Goal: Information Seeking & Learning: Compare options

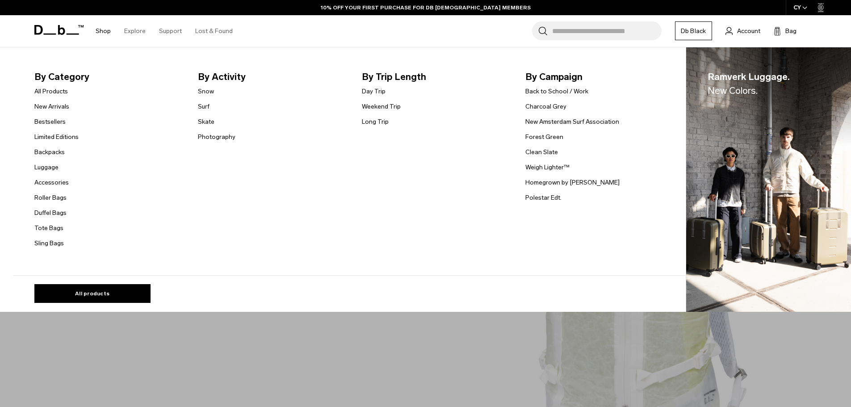
click at [106, 35] on link "Shop" at bounding box center [103, 31] width 15 height 32
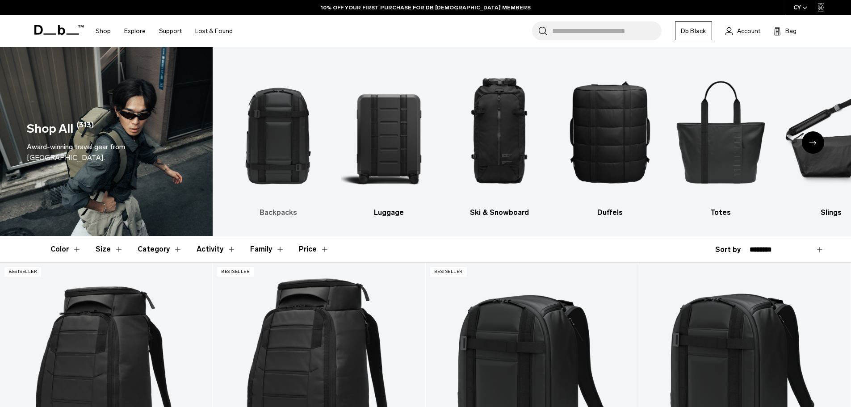
click at [277, 138] on img "1 / 10" at bounding box center [277, 131] width 95 height 142
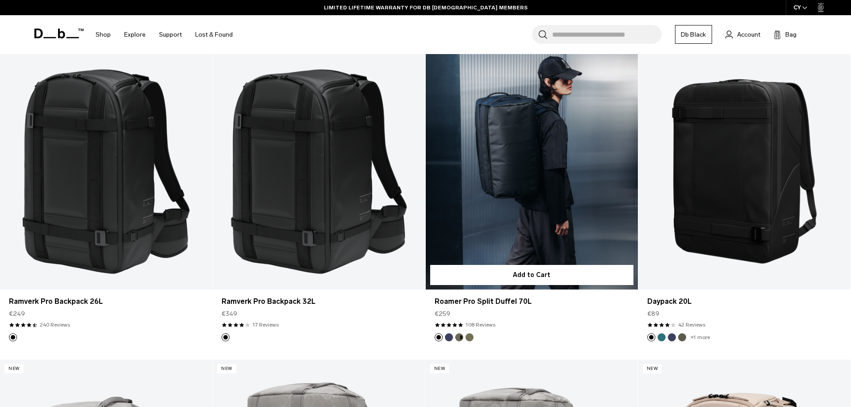
scroll to position [1429, 0]
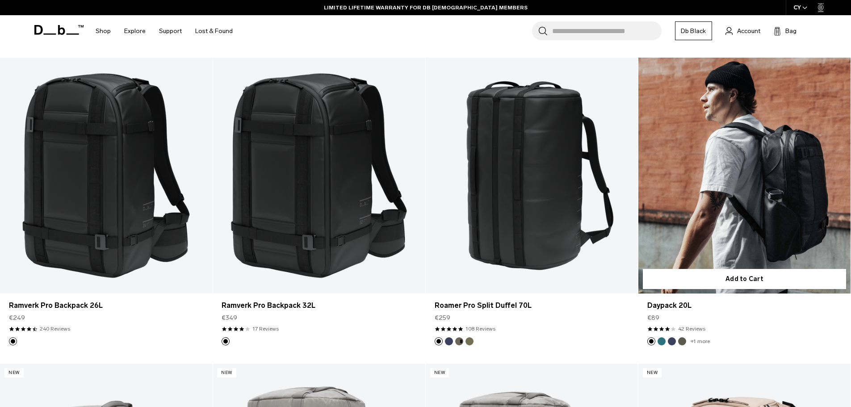
click at [726, 210] on link "Daypack 20L" at bounding box center [744, 176] width 212 height 236
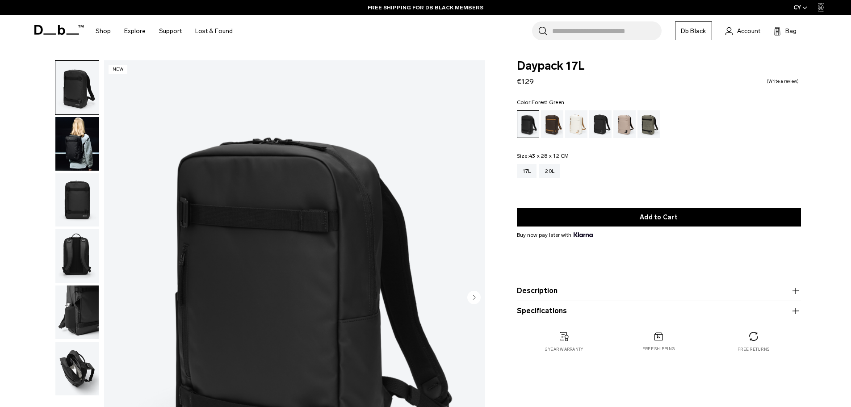
click at [644, 129] on div "Forest Green" at bounding box center [648, 124] width 23 height 28
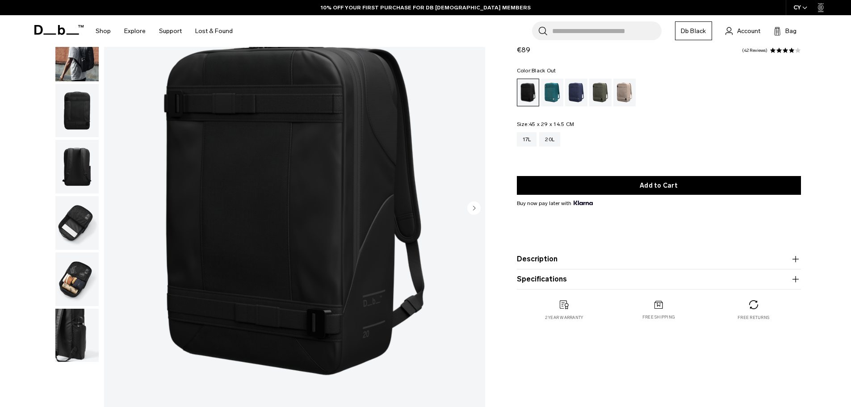
click at [476, 209] on circle "Next slide" at bounding box center [473, 207] width 13 height 13
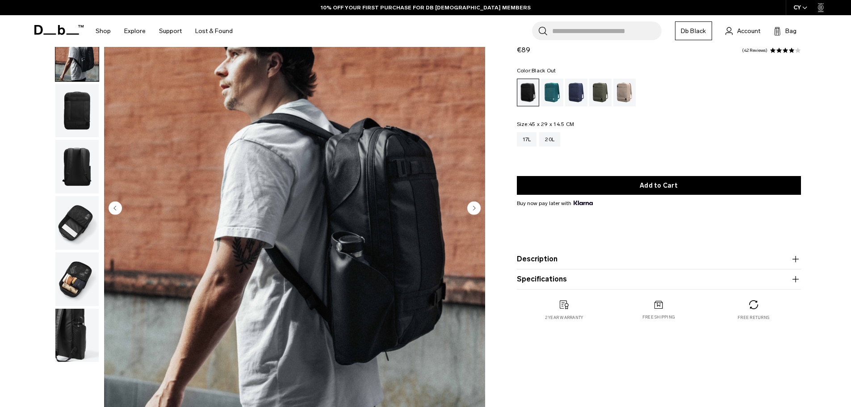
click at [476, 209] on circle "Next slide" at bounding box center [473, 207] width 13 height 13
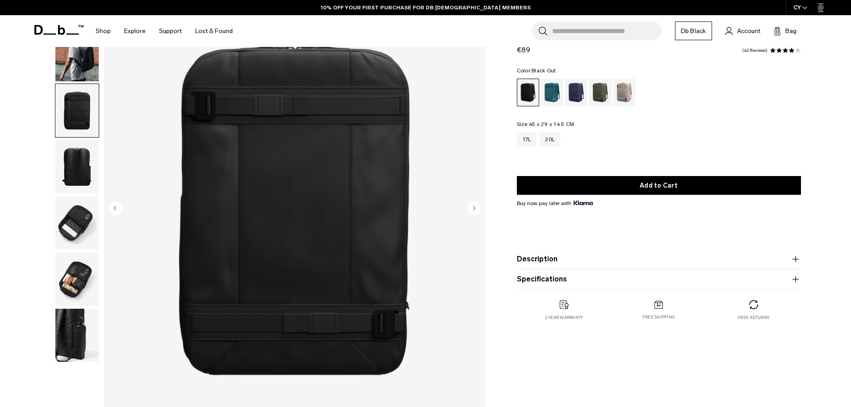
click at [476, 208] on circle "Next slide" at bounding box center [473, 207] width 13 height 13
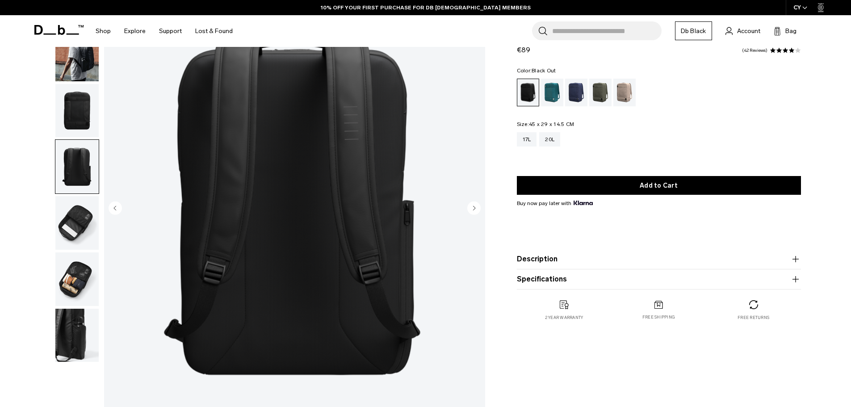
click at [476, 208] on circle "Next slide" at bounding box center [473, 207] width 13 height 13
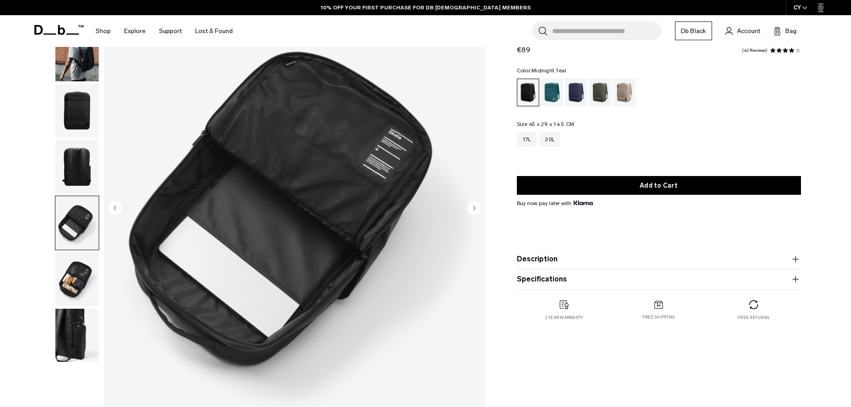
click at [549, 91] on div "Midnight Teal" at bounding box center [552, 93] width 23 height 28
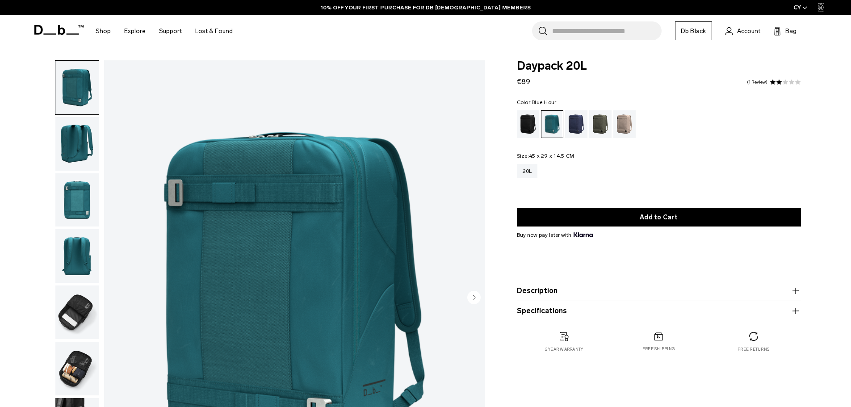
click at [568, 122] on div "Blue Hour" at bounding box center [576, 124] width 23 height 28
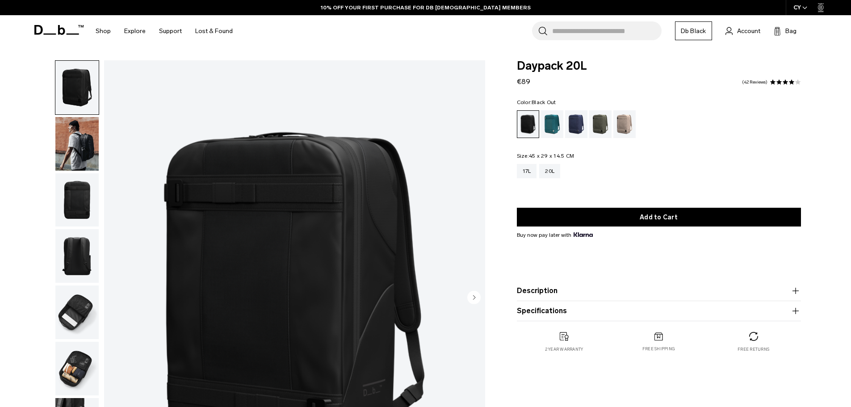
click at [83, 139] on img "button" at bounding box center [76, 144] width 43 height 54
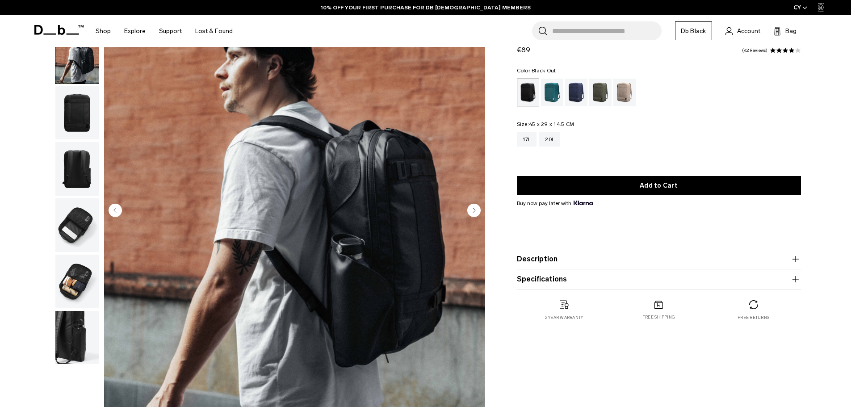
scroll to position [89, 0]
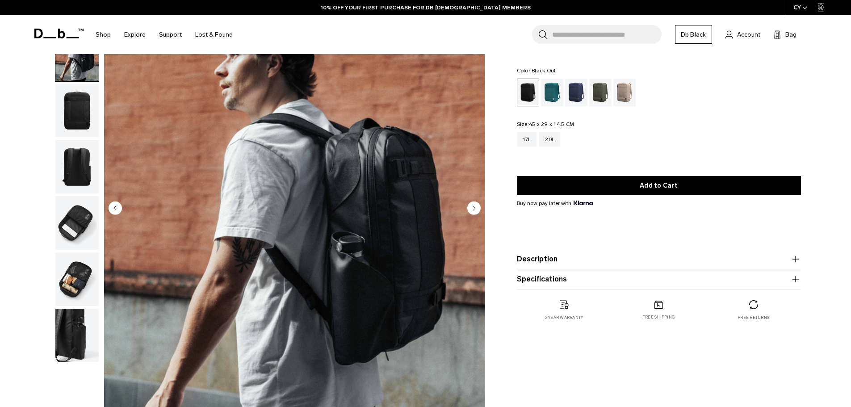
click at [74, 282] on img "button" at bounding box center [76, 279] width 43 height 54
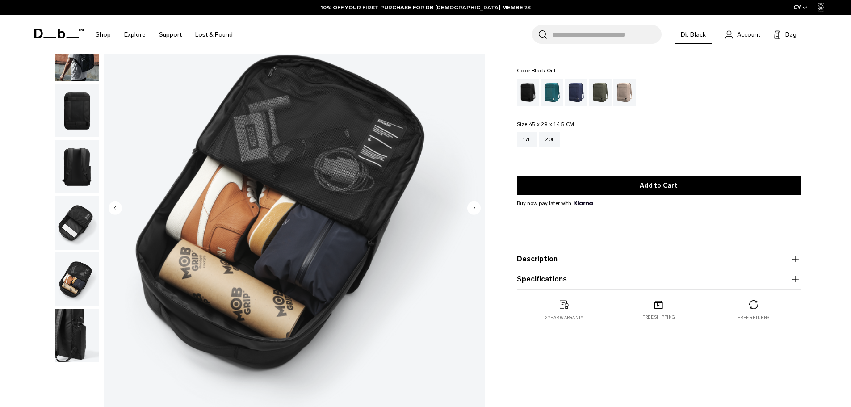
click at [81, 323] on img "button" at bounding box center [76, 336] width 43 height 54
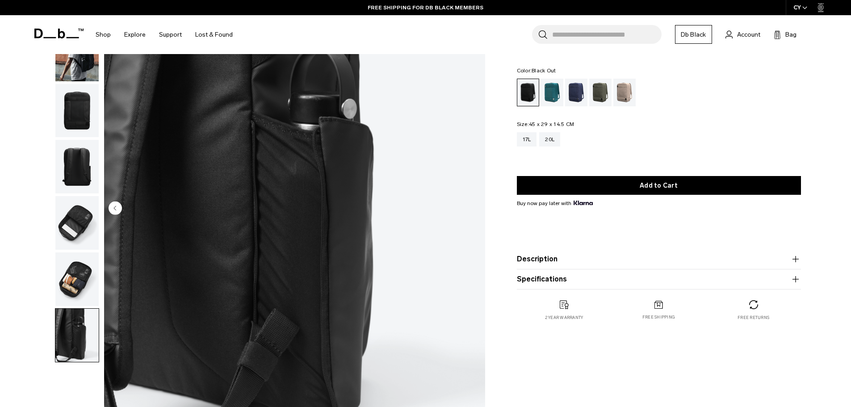
click at [75, 159] on img "button" at bounding box center [76, 167] width 43 height 54
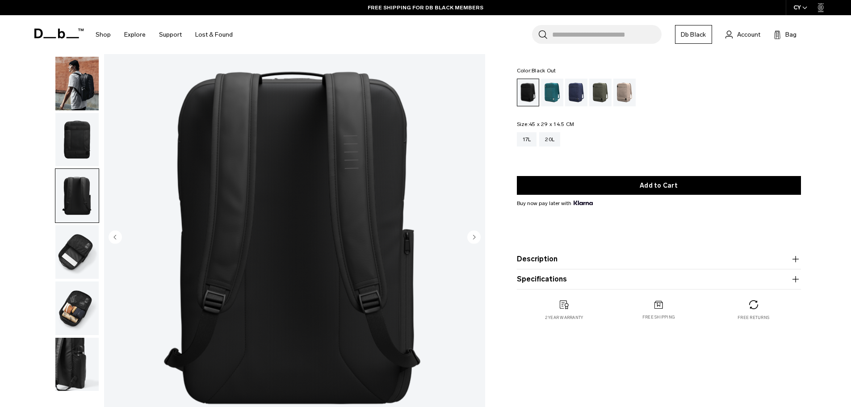
scroll to position [45, 0]
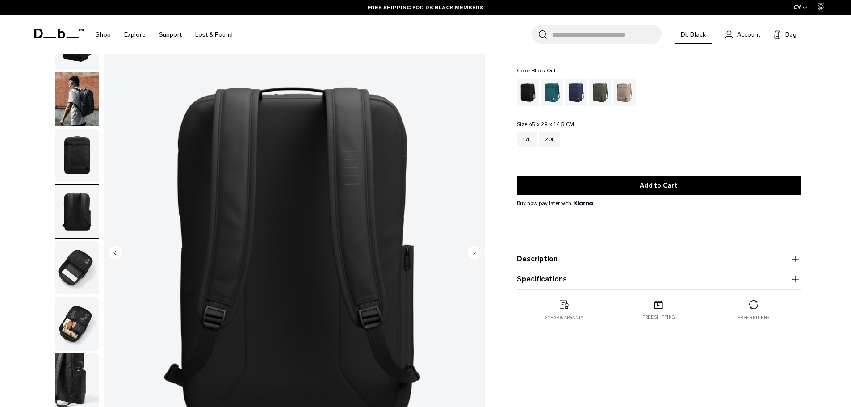
click at [75, 161] on img "button" at bounding box center [76, 156] width 43 height 54
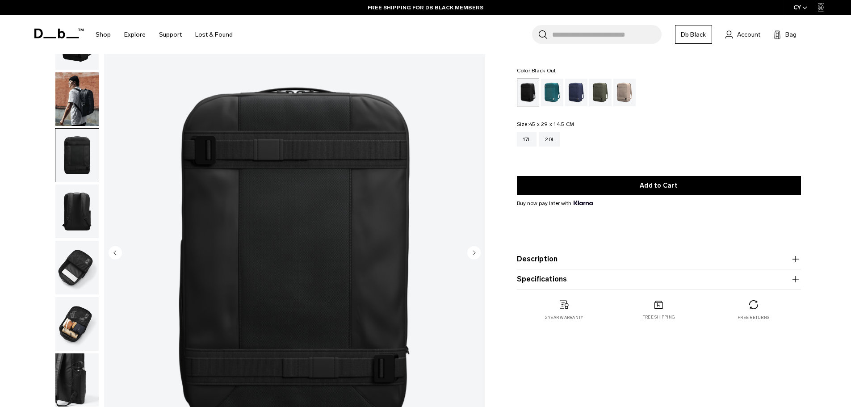
click at [80, 103] on img "button" at bounding box center [76, 99] width 43 height 54
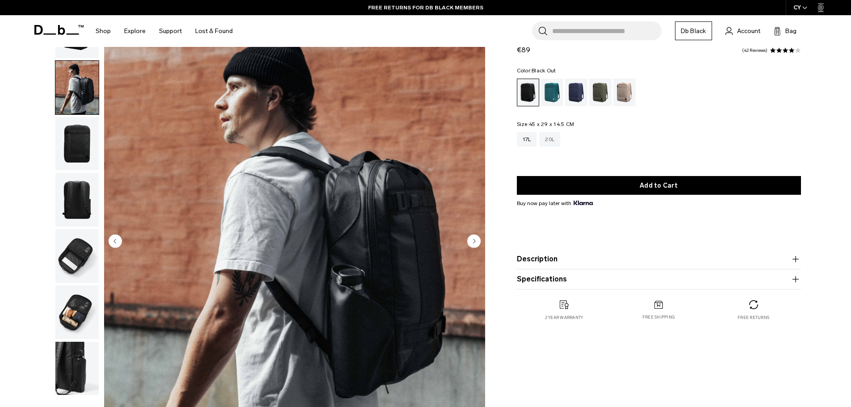
scroll to position [0, 0]
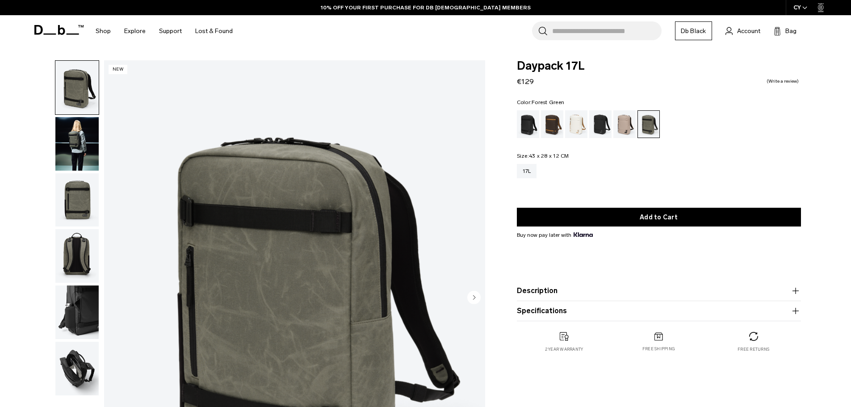
click at [65, 144] on img "button" at bounding box center [76, 144] width 43 height 54
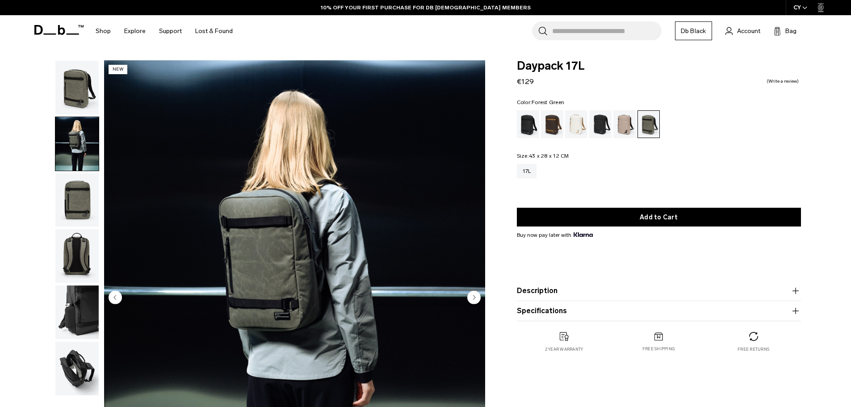
click at [71, 198] on img "button" at bounding box center [76, 200] width 43 height 54
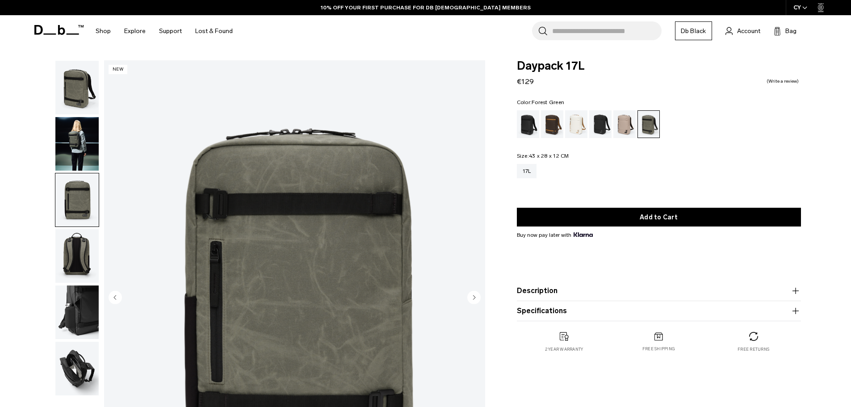
click at [78, 248] on img "button" at bounding box center [76, 256] width 43 height 54
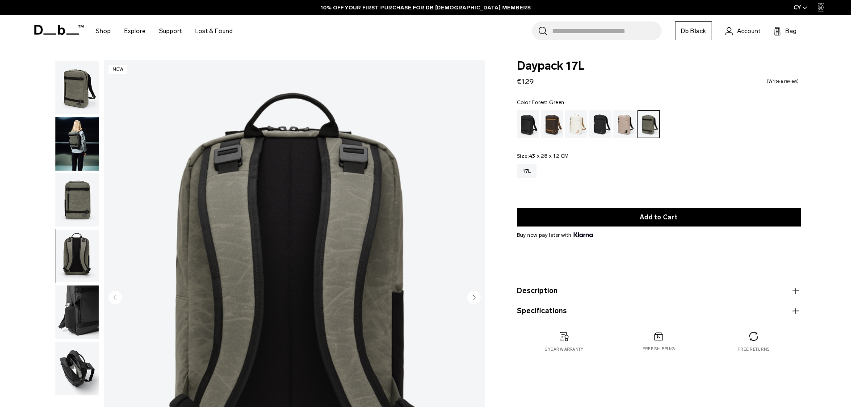
click at [81, 312] on img "button" at bounding box center [76, 312] width 43 height 54
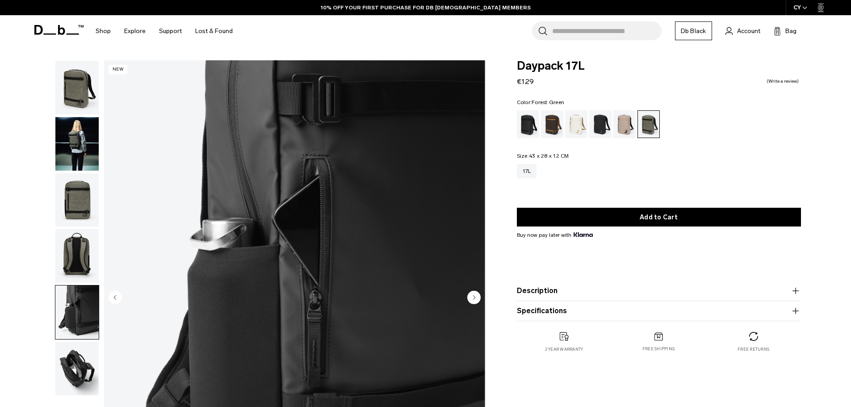
click at [75, 359] on img "button" at bounding box center [76, 369] width 43 height 54
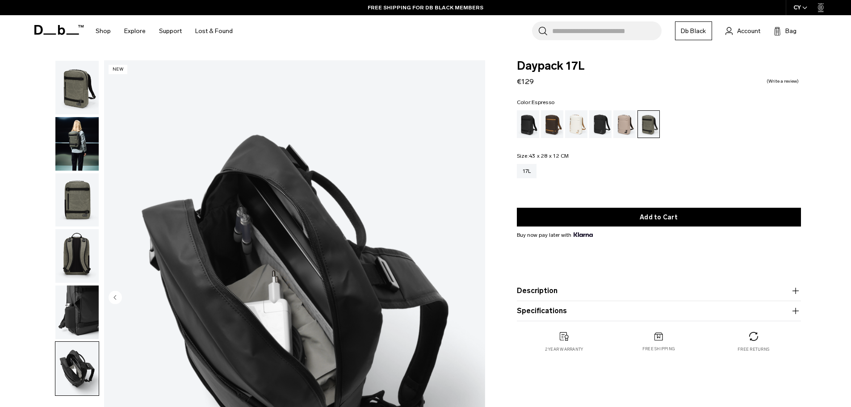
click at [560, 122] on div "Espresso" at bounding box center [552, 124] width 23 height 28
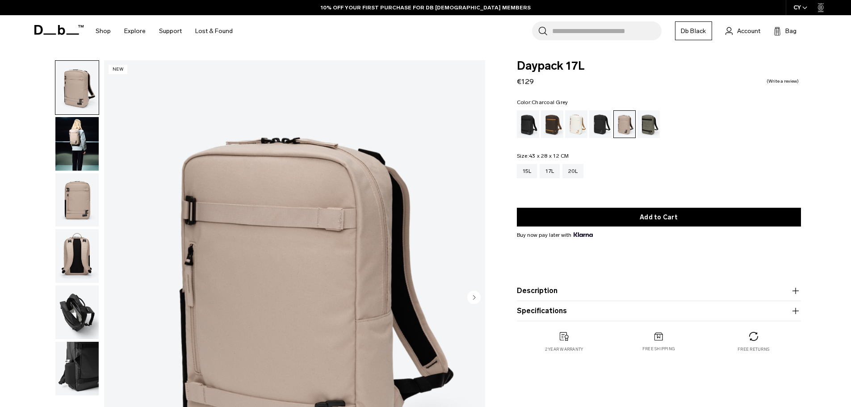
click at [606, 125] on div "Charcoal Grey" at bounding box center [600, 124] width 23 height 28
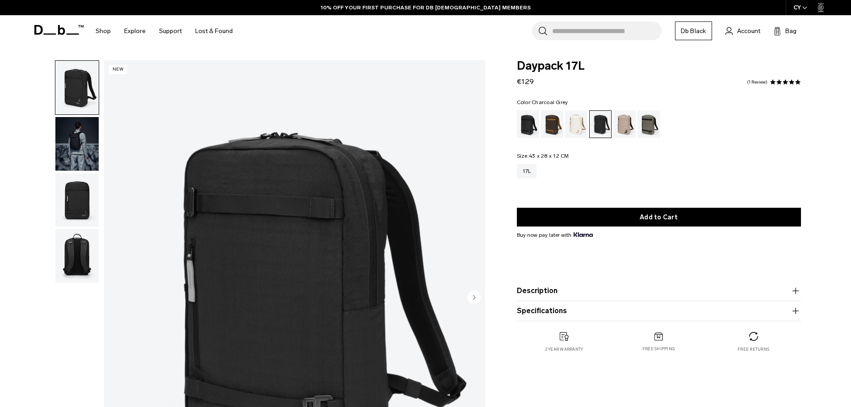
click at [67, 140] on img "button" at bounding box center [76, 144] width 43 height 54
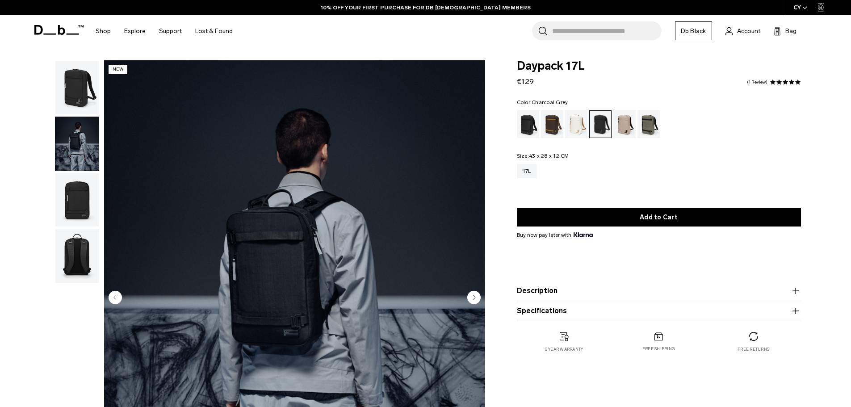
click at [79, 193] on img "button" at bounding box center [76, 200] width 43 height 54
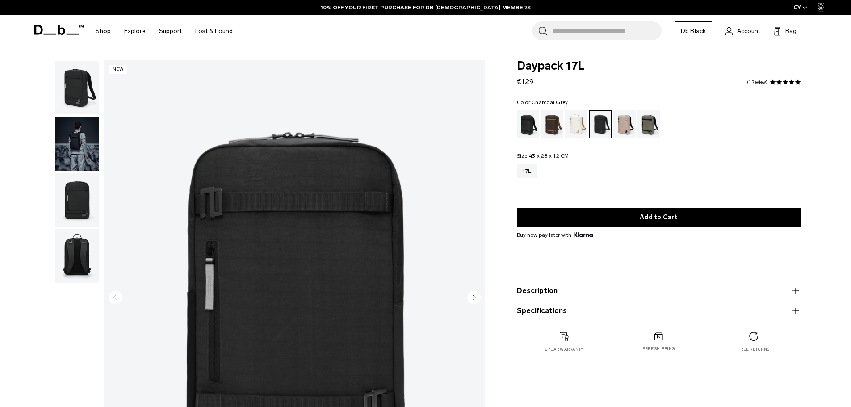
click at [79, 251] on img "button" at bounding box center [76, 256] width 43 height 54
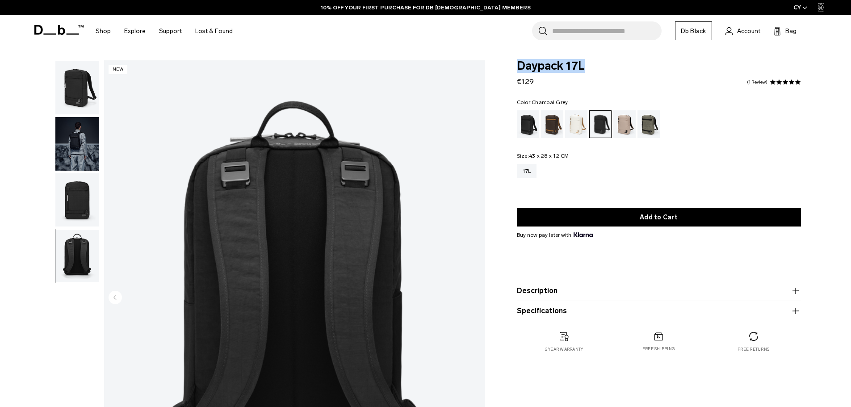
drag, startPoint x: 569, startPoint y: 67, endPoint x: 512, endPoint y: 69, distance: 57.2
click at [511, 69] on div "Daypack 17L €129 5.0 star rating 1 Review Color: Charcoal Grey Out of stock Siz…" at bounding box center [659, 215] width 338 height 310
copy span "Daypack 17L"
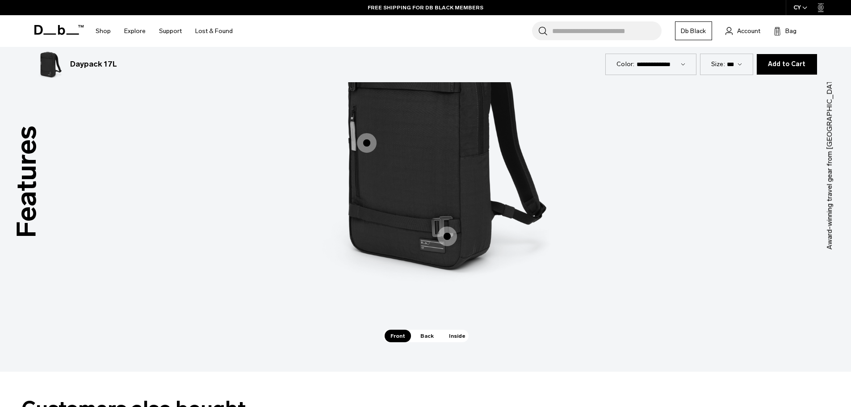
scroll to position [1250, 0]
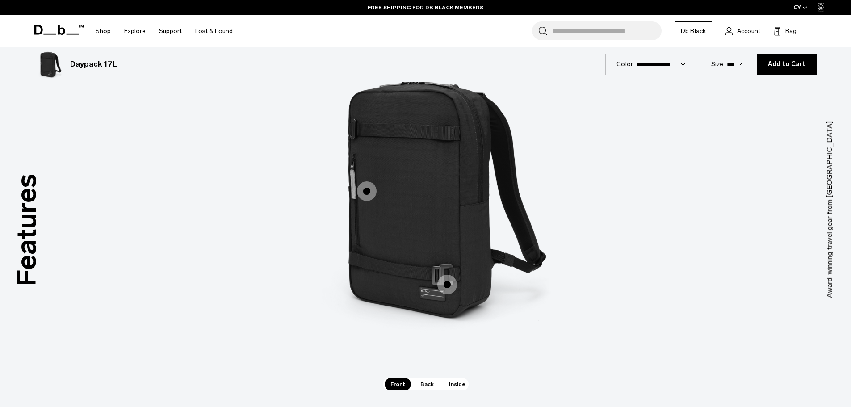
click at [423, 387] on span "Back" at bounding box center [426, 384] width 25 height 13
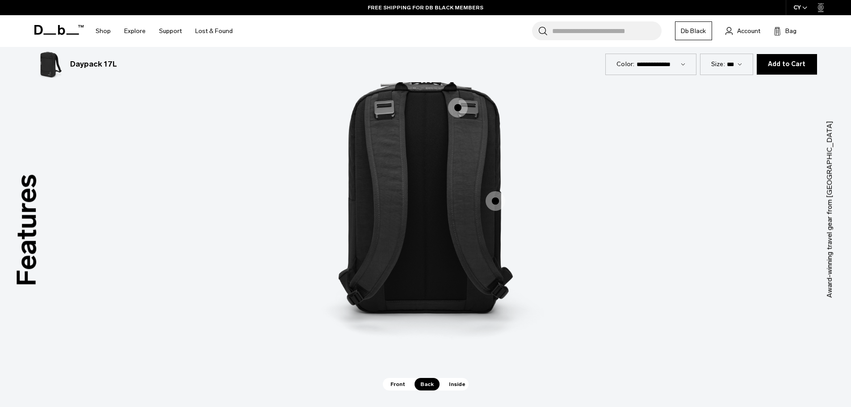
click at [451, 381] on span "Inside" at bounding box center [457, 384] width 28 height 13
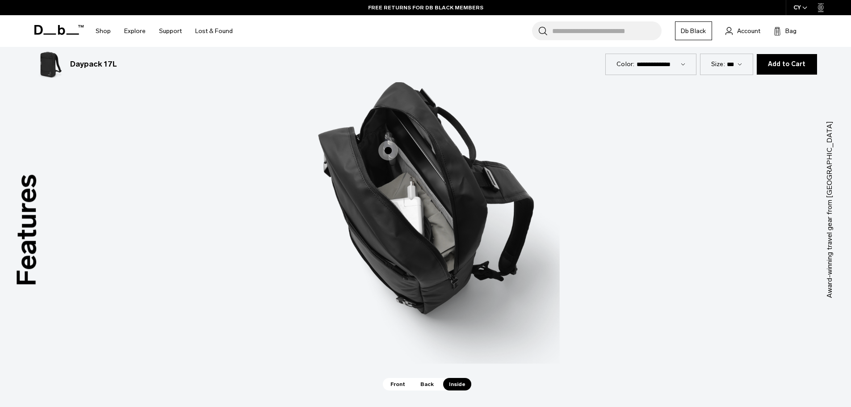
click at [398, 383] on span "Front" at bounding box center [398, 384] width 26 height 13
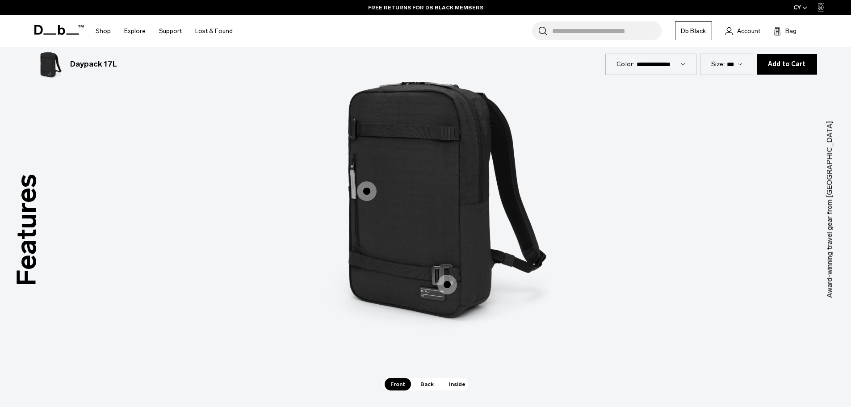
click at [421, 383] on span "Back" at bounding box center [426, 384] width 25 height 13
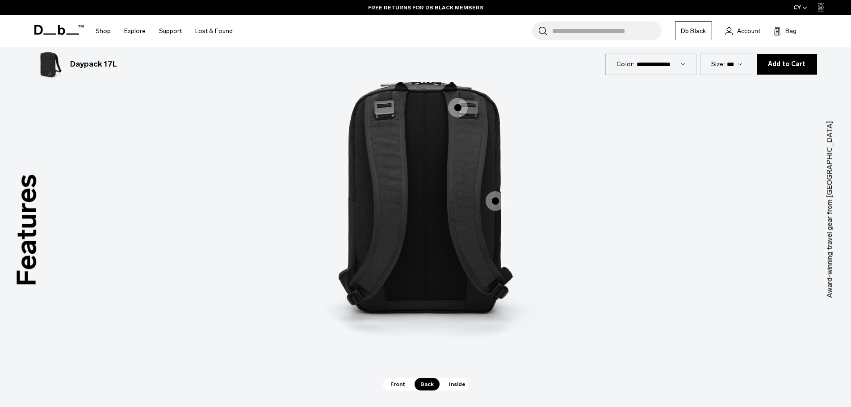
click at [446, 382] on span "Inside" at bounding box center [457, 384] width 28 height 13
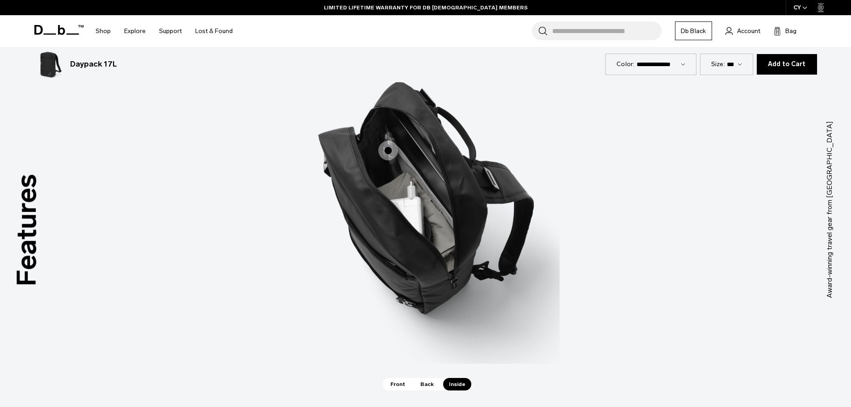
click at [353, 213] on img "3 / 3" at bounding box center [426, 196] width 268 height 335
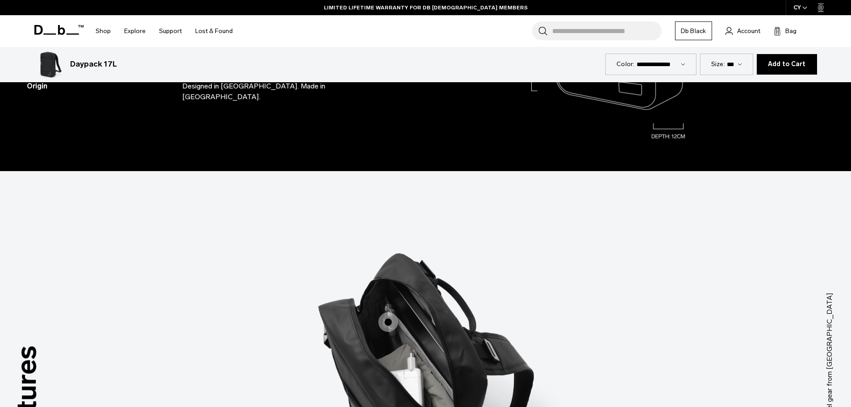
scroll to position [1206, 0]
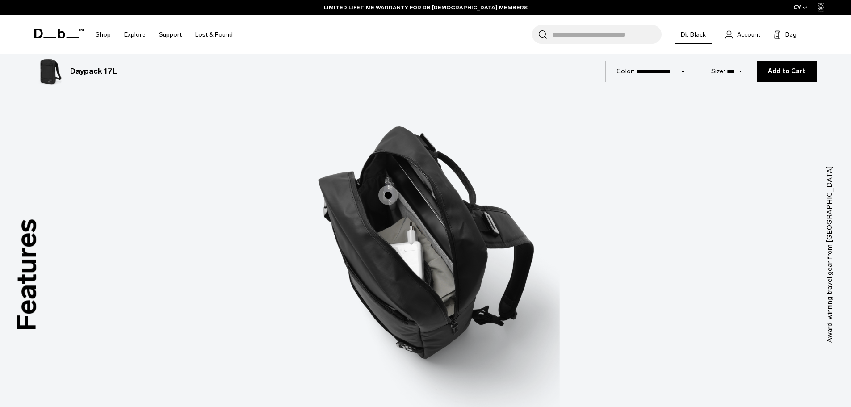
click at [388, 194] on span "3 / 3" at bounding box center [388, 195] width 20 height 20
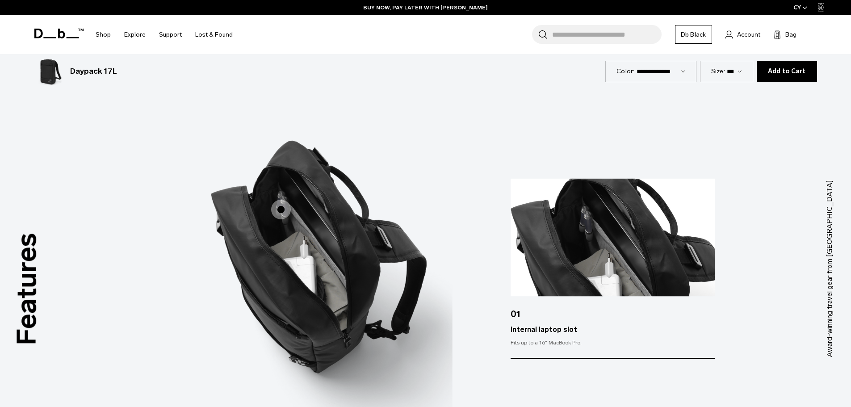
scroll to position [1161, 0]
